Goal: Task Accomplishment & Management: Complete application form

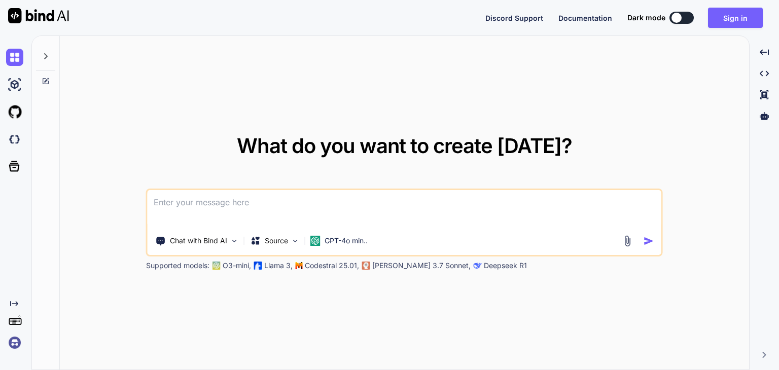
click at [250, 219] on textarea at bounding box center [405, 209] width 514 height 38
click at [740, 18] on button "Sign in" at bounding box center [735, 18] width 55 height 20
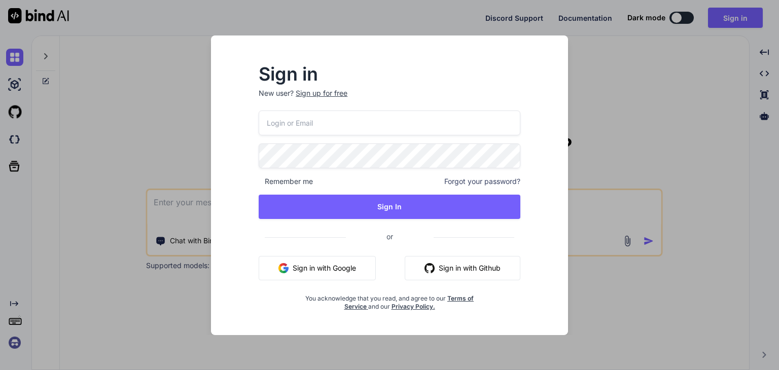
click at [335, 264] on button "Sign in with Google" at bounding box center [317, 268] width 117 height 24
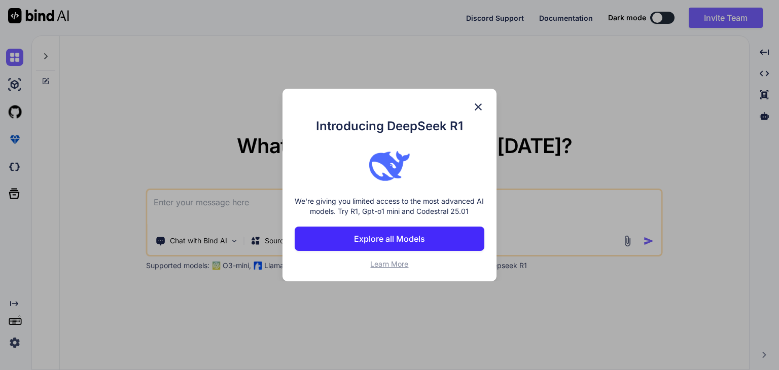
type textarea "x"
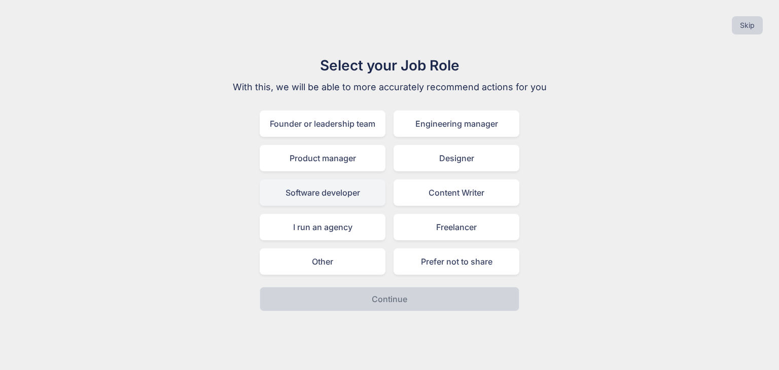
click at [341, 194] on div "Software developer" at bounding box center [323, 193] width 126 height 26
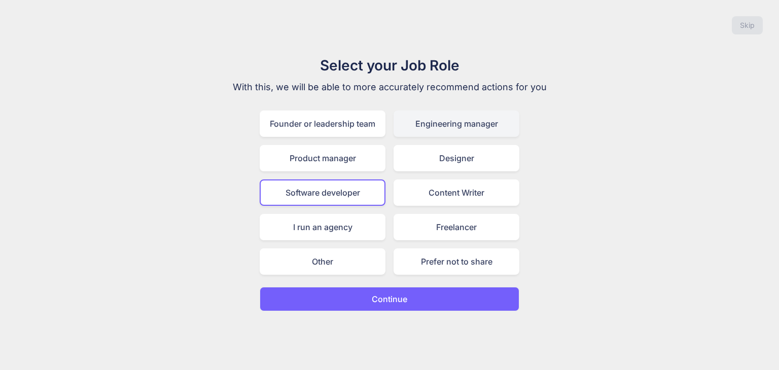
click at [444, 119] on div "Engineering manager" at bounding box center [457, 124] width 126 height 26
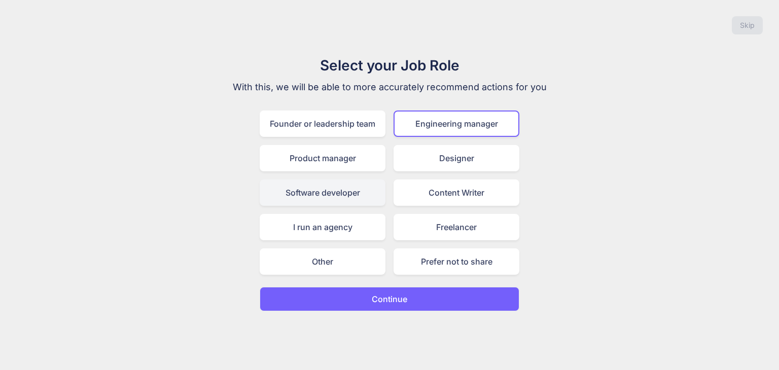
click at [355, 195] on div "Software developer" at bounding box center [323, 193] width 126 height 26
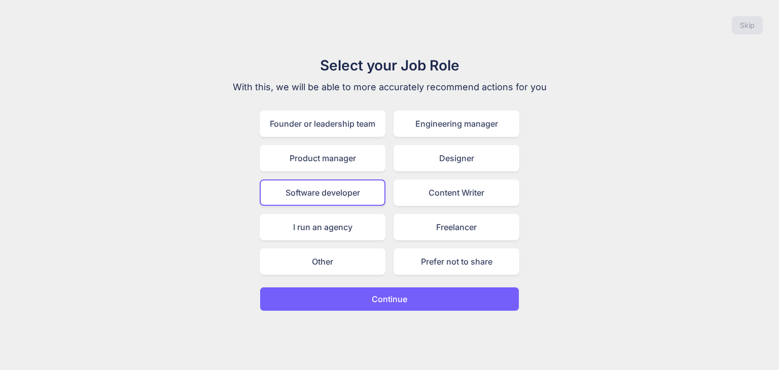
click at [372, 305] on button "Continue" at bounding box center [390, 299] width 260 height 24
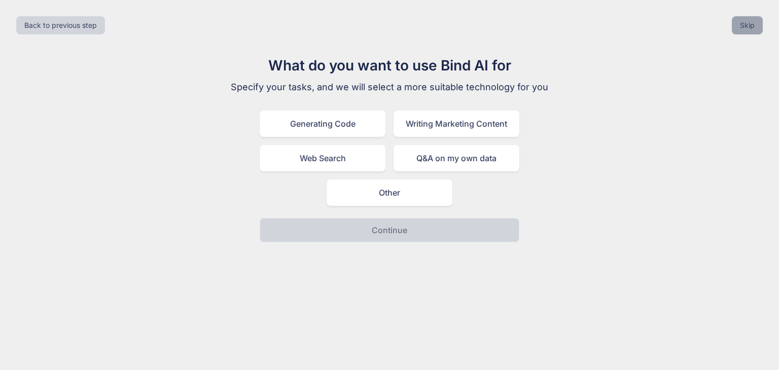
click at [746, 24] on button "Skip" at bounding box center [747, 25] width 31 height 18
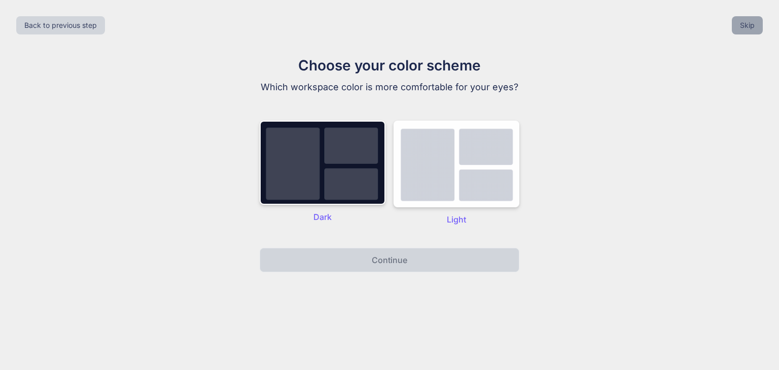
click at [745, 25] on button "Skip" at bounding box center [747, 25] width 31 height 18
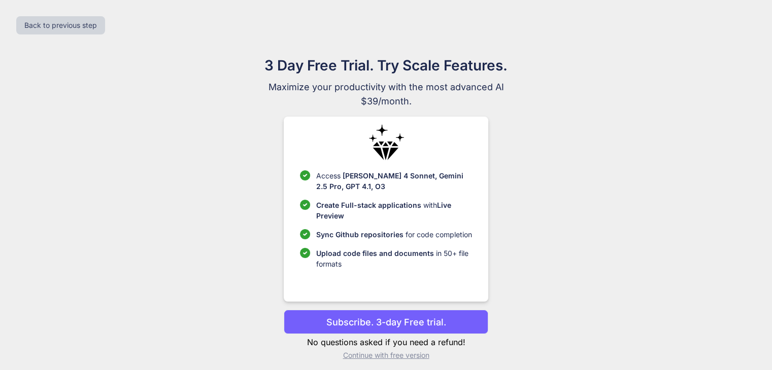
click at [431, 317] on p "Subscribe. 3-day Free trial." at bounding box center [386, 323] width 120 height 14
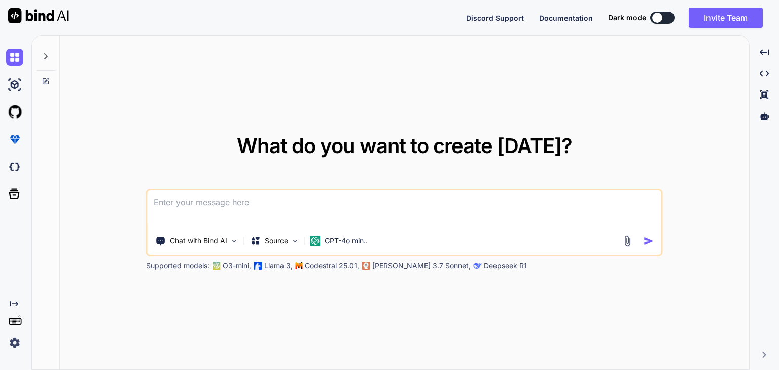
type textarea "x"
click at [384, 216] on textarea at bounding box center [405, 209] width 514 height 38
